Goal: Obtain resource: Obtain resource

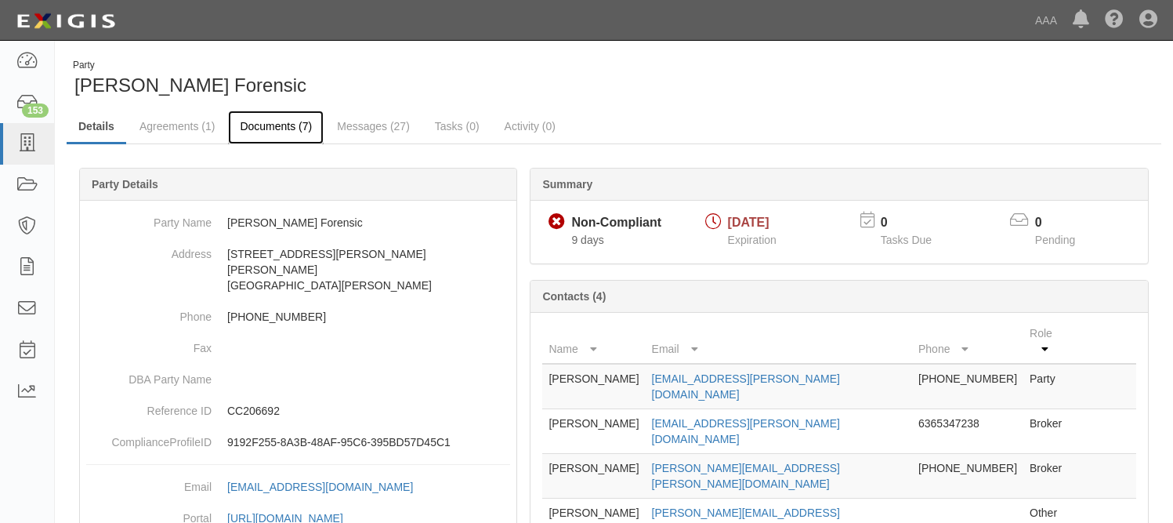
click at [299, 129] on link "Documents (7)" at bounding box center [276, 128] width 96 height 34
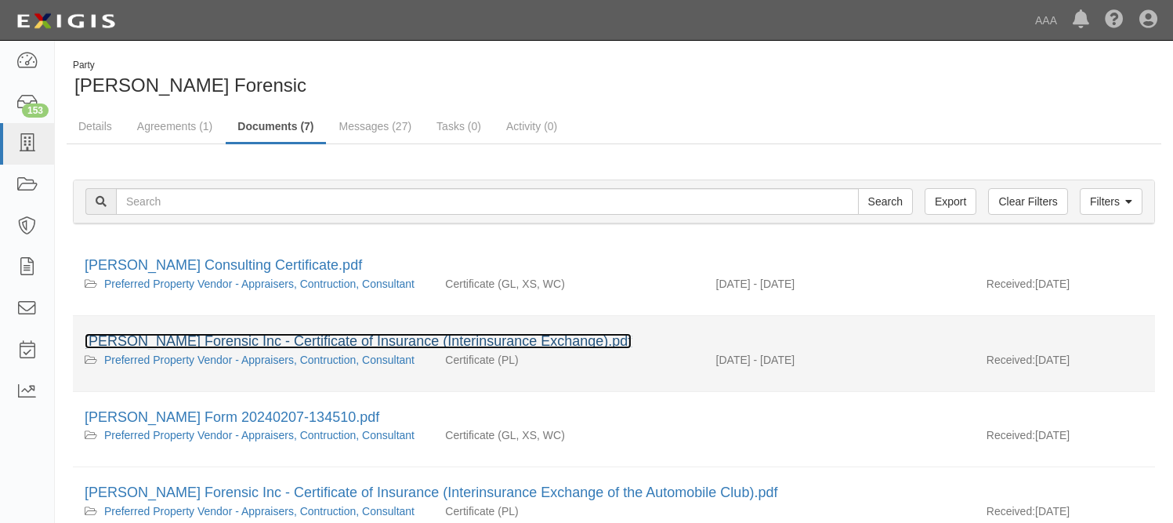
click at [433, 346] on link "Semke Forensic Inc - Certificate of Insurance (Interinsurance Exchange).pdf" at bounding box center [358, 341] width 547 height 16
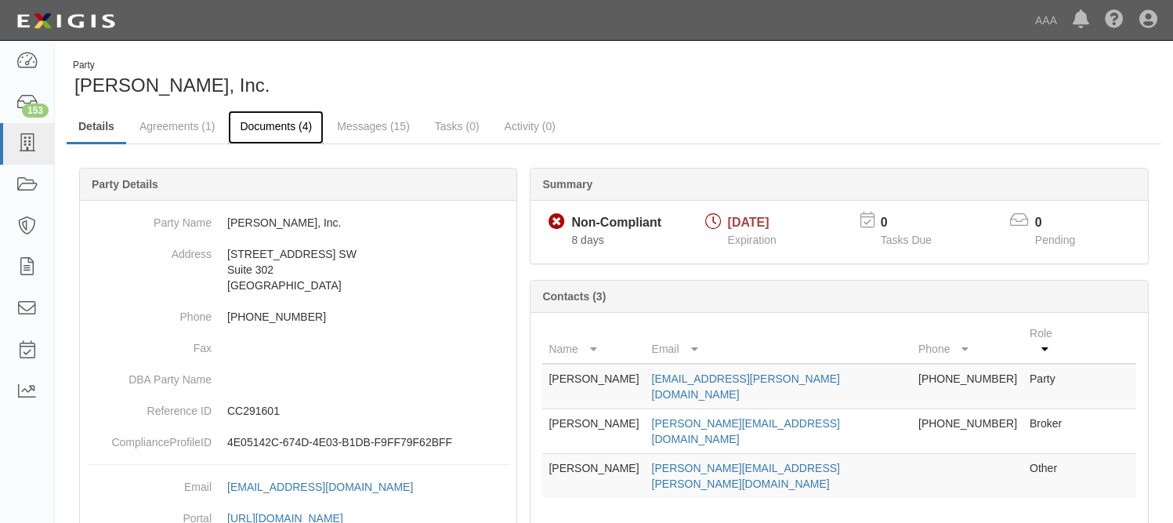
click at [289, 119] on link "Documents (4)" at bounding box center [276, 128] width 96 height 34
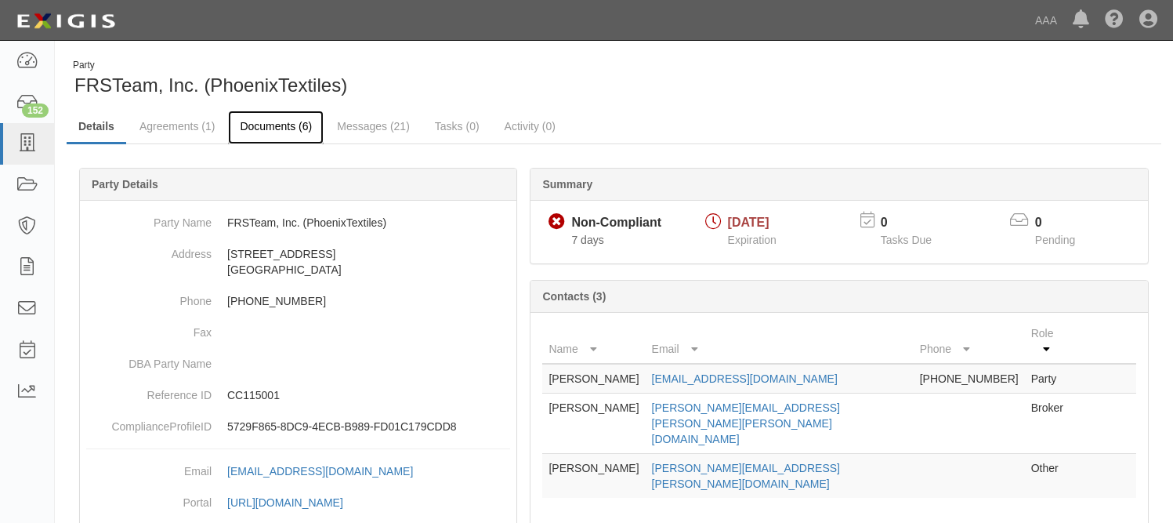
click at [245, 126] on link "Documents (6)" at bounding box center [276, 128] width 96 height 34
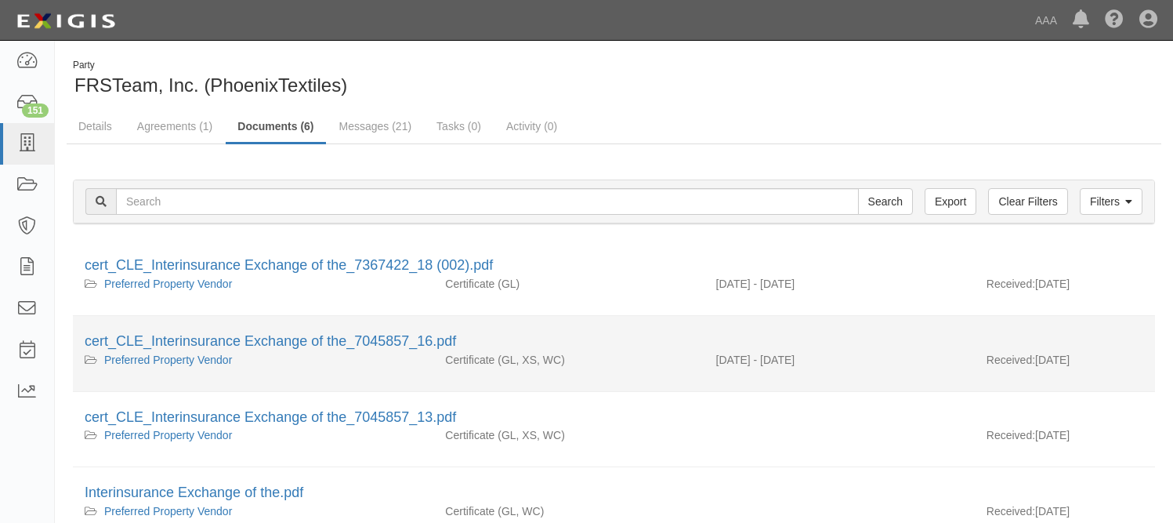
click at [353, 328] on li "cert_CLE_Interinsurance Exchange of the_7045857_16.pdf Preferred Property Vendo…" at bounding box center [614, 354] width 1082 height 76
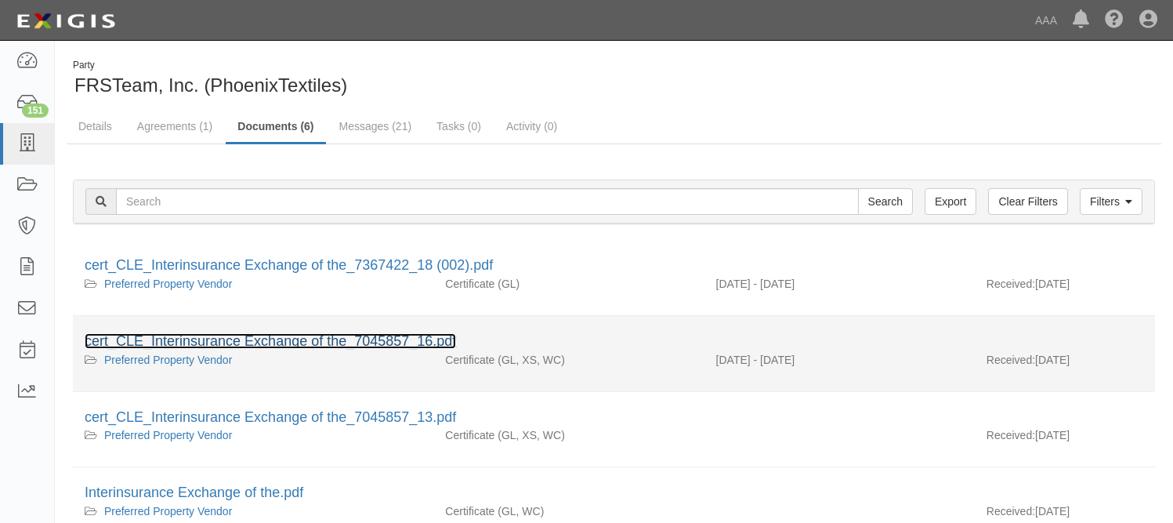
click at [346, 335] on link "cert_CLE_Interinsurance Exchange of the_7045857_16.pdf" at bounding box center [271, 341] width 372 height 16
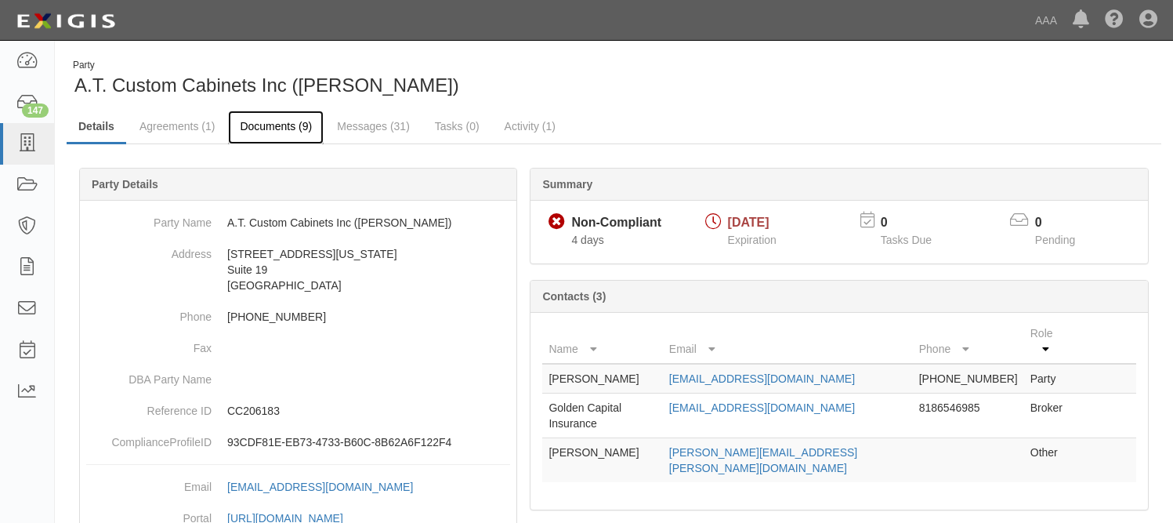
click at [282, 136] on link "Documents (9)" at bounding box center [276, 128] width 96 height 34
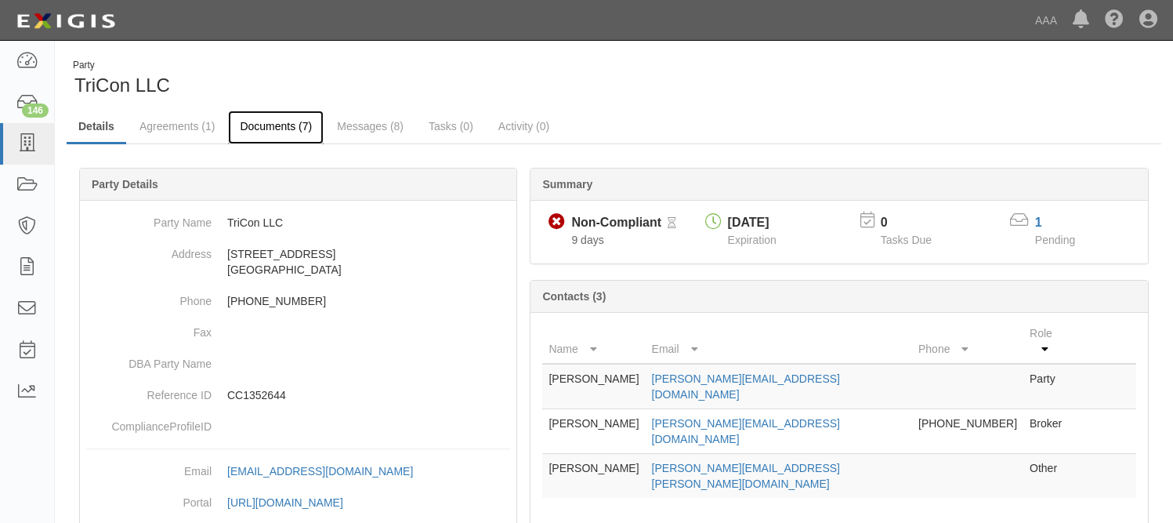
click at [295, 122] on link "Documents (7)" at bounding box center [276, 128] width 96 height 34
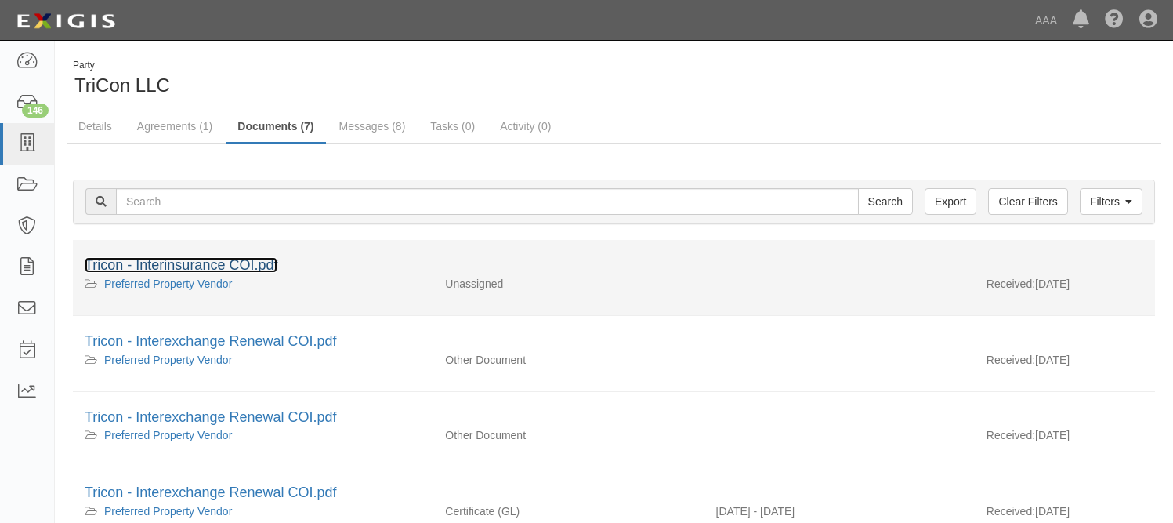
click at [206, 263] on link "Tricon - Interinsurance COI.pdf" at bounding box center [181, 265] width 193 height 16
